Goal: Task Accomplishment & Management: Manage account settings

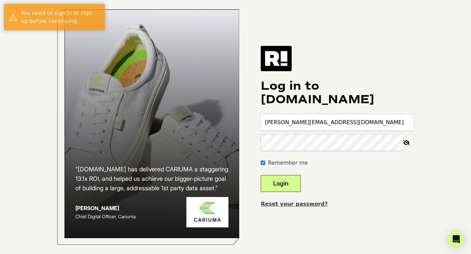
type input "michaeldougherty@vrai.com"
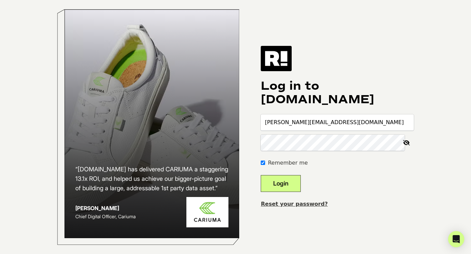
click at [261, 175] on button "Login" at bounding box center [281, 183] width 40 height 17
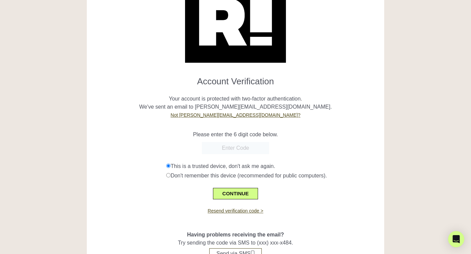
scroll to position [74, 0]
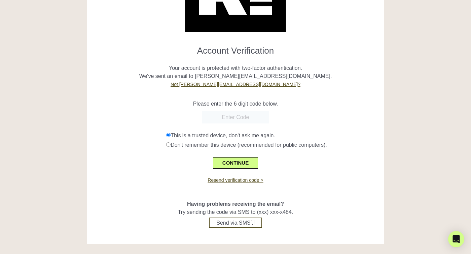
paste input "077517"
type input "077517"
click at [233, 163] on button "CONTINUE" at bounding box center [235, 162] width 45 height 11
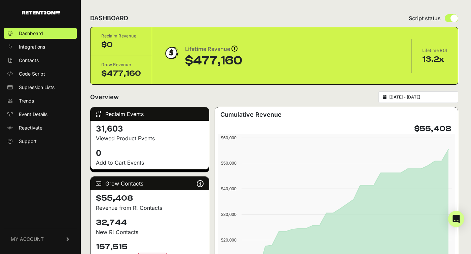
click at [37, 120] on ul "Dashboard Integrations Contacts Code Script Supression Lists Trends Event Detai…" at bounding box center [40, 87] width 73 height 119
click at [37, 125] on span "Reactivate" at bounding box center [31, 127] width 24 height 7
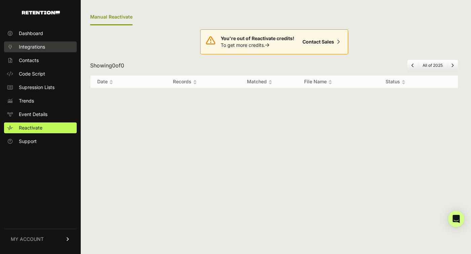
click at [30, 44] on span "Integrations" at bounding box center [32, 46] width 26 height 7
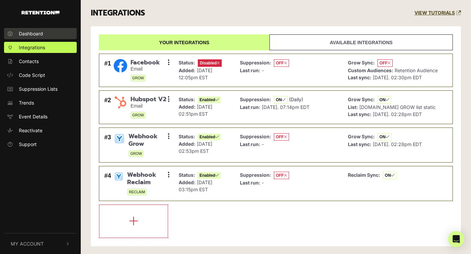
click at [29, 36] on span "Dashboard" at bounding box center [31, 33] width 24 height 7
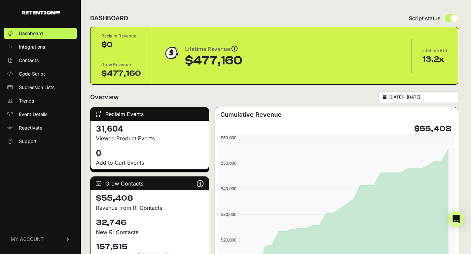
click at [37, 241] on span "MY ACCOUNT" at bounding box center [27, 238] width 33 height 7
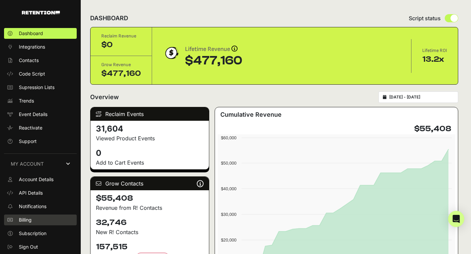
click at [32, 216] on span "Billing" at bounding box center [25, 219] width 13 height 7
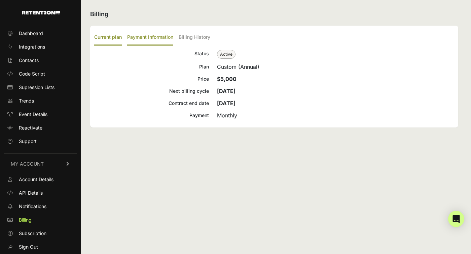
click at [150, 38] on label "Payment Information" at bounding box center [150, 38] width 46 height 16
click at [0, 0] on input "Payment Information" at bounding box center [0, 0] width 0 height 0
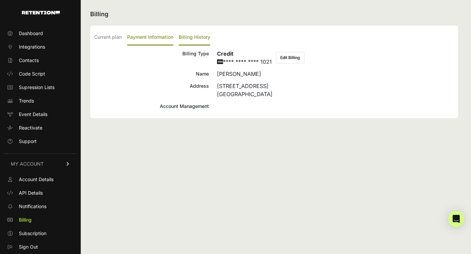
click at [190, 34] on label "Billing History" at bounding box center [195, 38] width 32 height 16
click at [0, 0] on input "Billing History" at bounding box center [0, 0] width 0 height 0
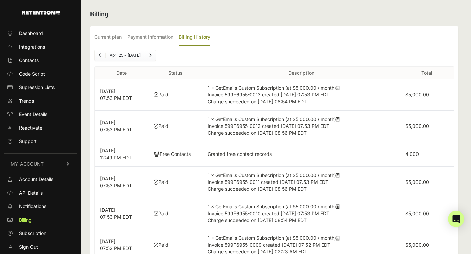
click at [339, 89] on icon at bounding box center [338, 88] width 4 height 5
click at [43, 101] on link "Trends" at bounding box center [40, 100] width 73 height 11
click at [31, 33] on span "Dashboard" at bounding box center [31, 33] width 24 height 7
